Goal: Information Seeking & Learning: Understand process/instructions

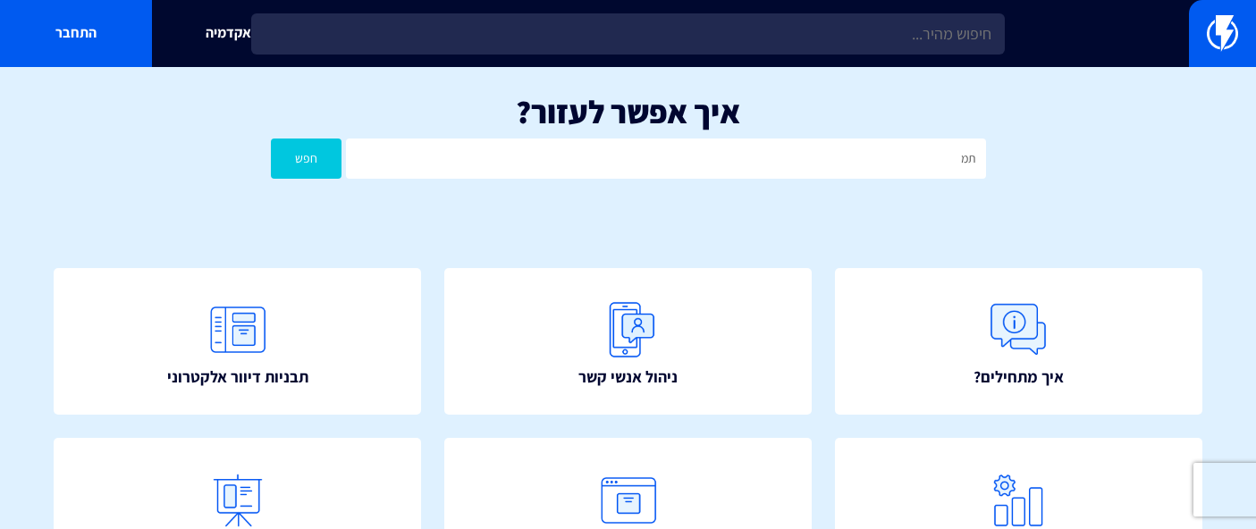
type input "ת"
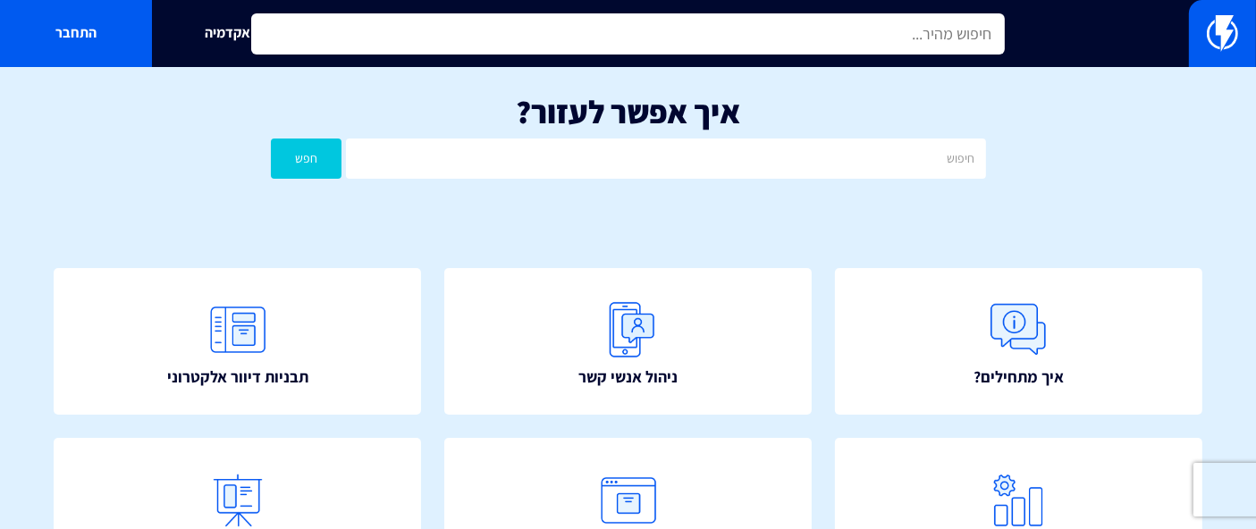
click at [829, 32] on input "text" at bounding box center [628, 33] width 754 height 41
click at [831, 44] on input "text" at bounding box center [628, 33] width 754 height 41
click at [843, 38] on input "text" at bounding box center [628, 33] width 754 height 41
type input "ה"
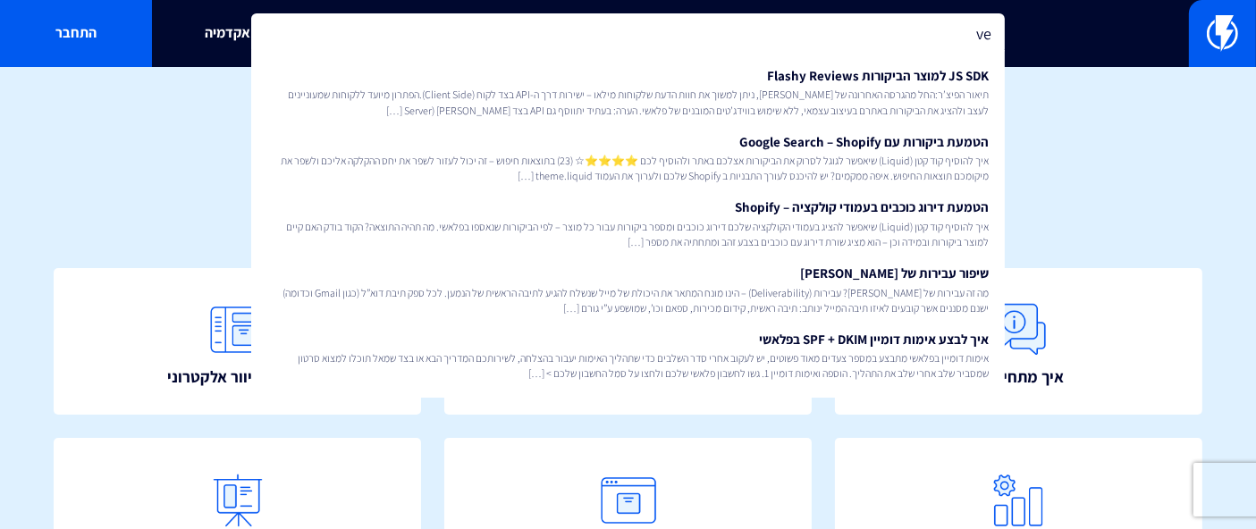
type input "v"
type input "ו"
click at [1060, 86] on div "איך אפשר לעזור? חפש" at bounding box center [628, 141] width 1256 height 148
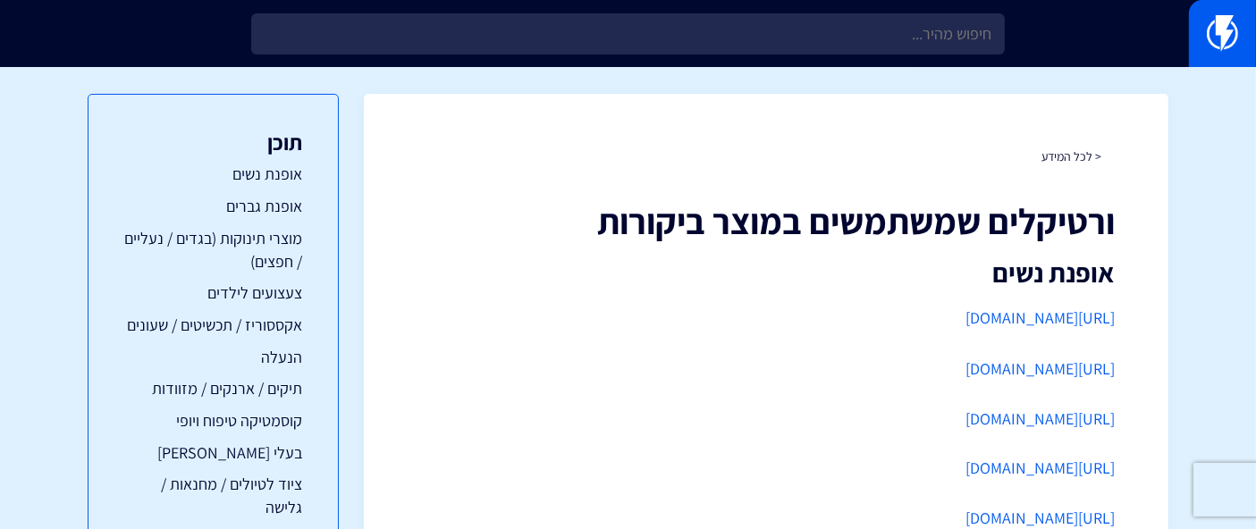
click at [1225, 35] on img at bounding box center [1222, 33] width 31 height 36
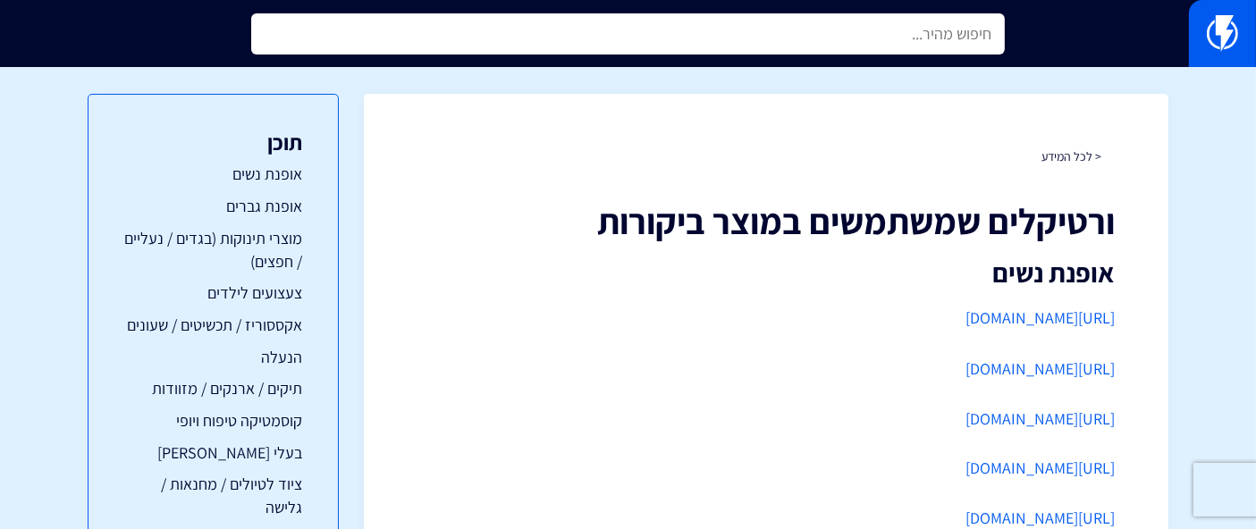
click at [878, 35] on input "text" at bounding box center [628, 33] width 754 height 41
type input "ה"
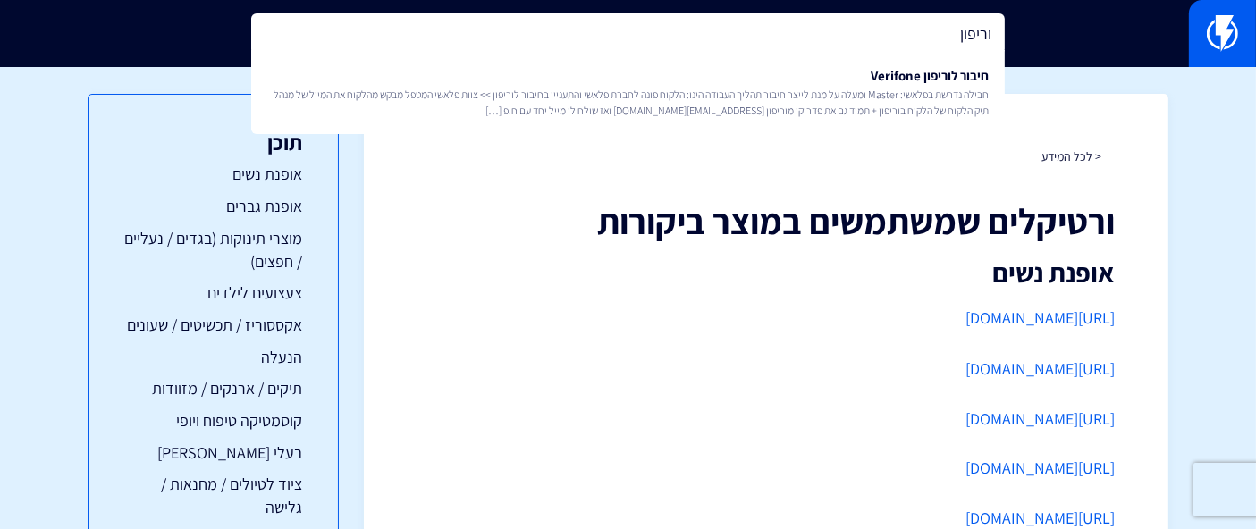
type input "וריפון"
click at [882, 81] on link "חיבור לוריפון Verifone חבילה נדרשת בפלאשי: Master ומעלה על מנת לייצר חיבור תהלי…" at bounding box center [628, 92] width 736 height 66
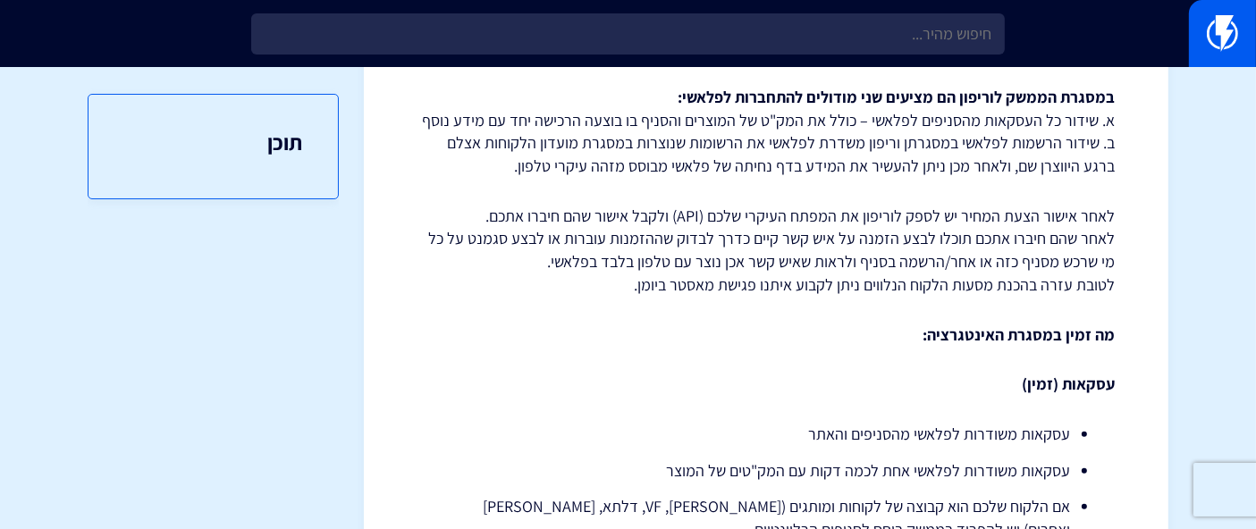
scroll to position [397, 0]
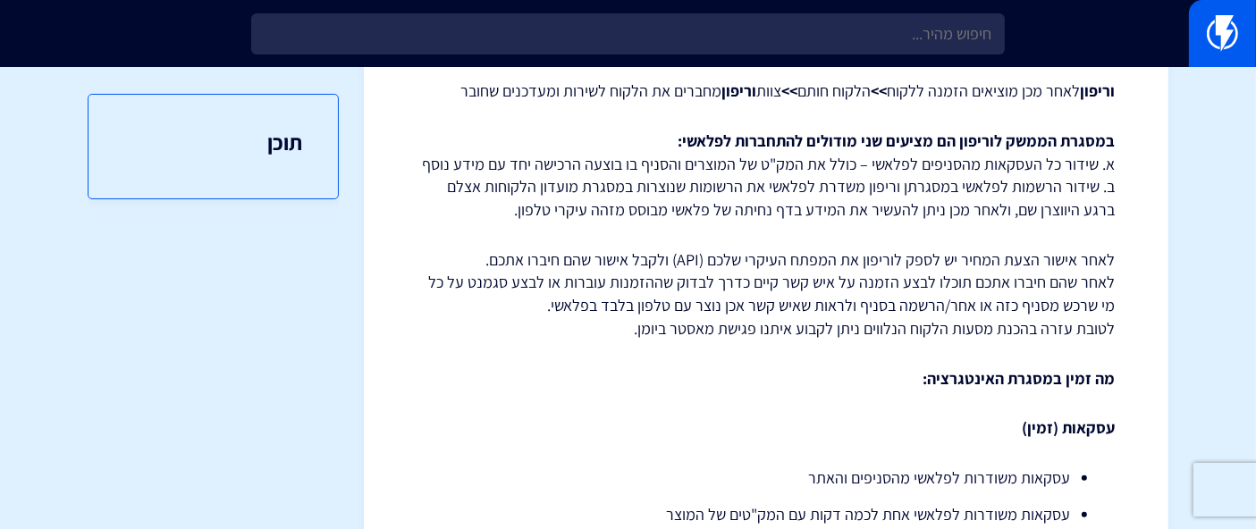
click at [549, 217] on p "במסגרת הממשק לוריפון הם מציעים שני מודולים להתחברות לפלאשי: א. שידור כל העסקאות…" at bounding box center [767, 176] width 698 height 92
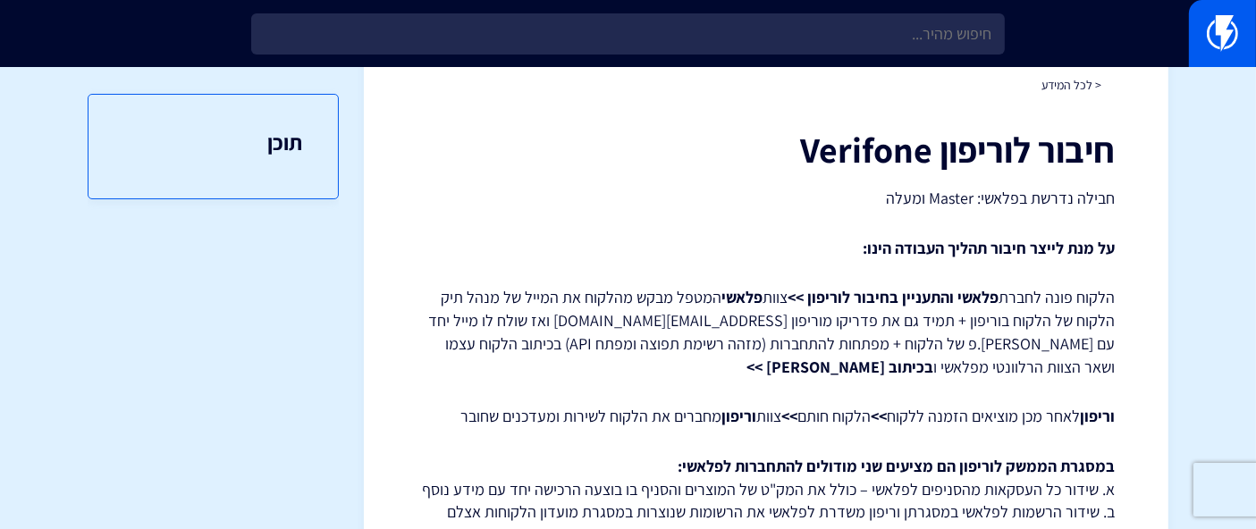
scroll to position [0, 0]
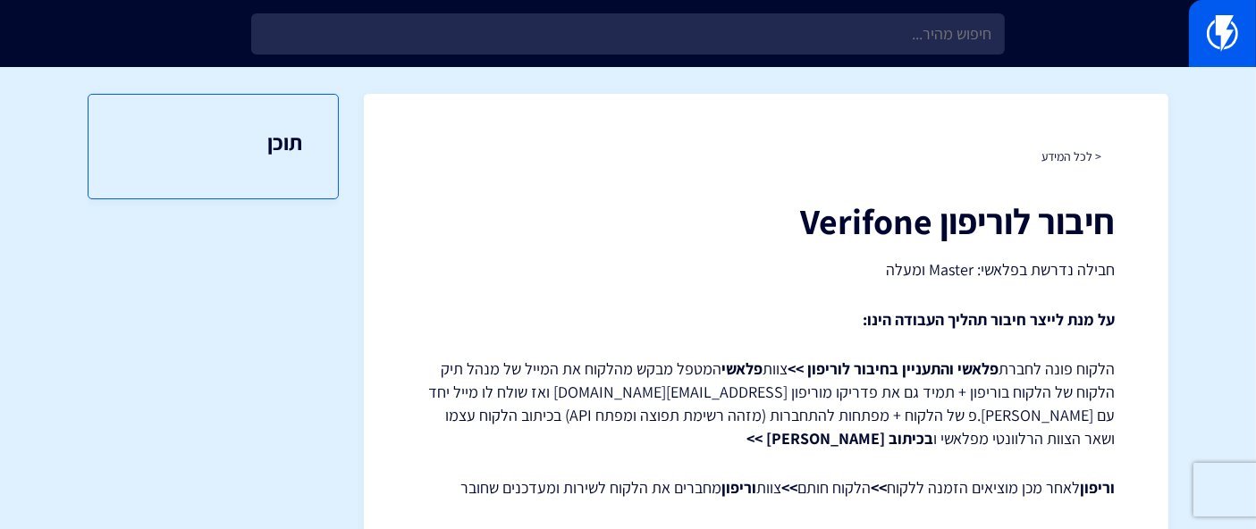
click at [1218, 44] on img at bounding box center [1222, 33] width 31 height 36
